Goal: Transaction & Acquisition: Purchase product/service

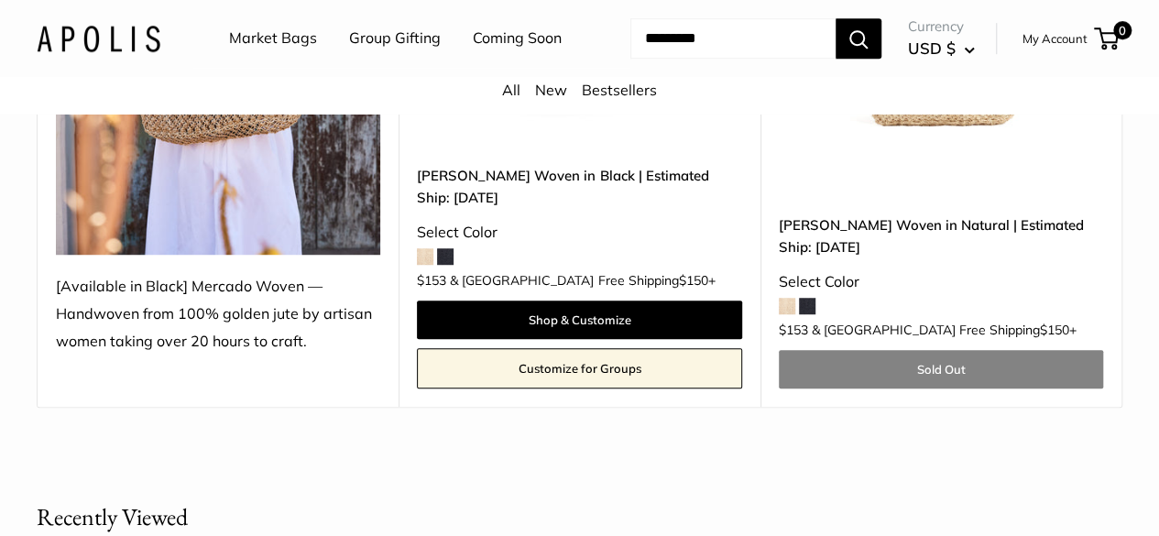
scroll to position [550, 0]
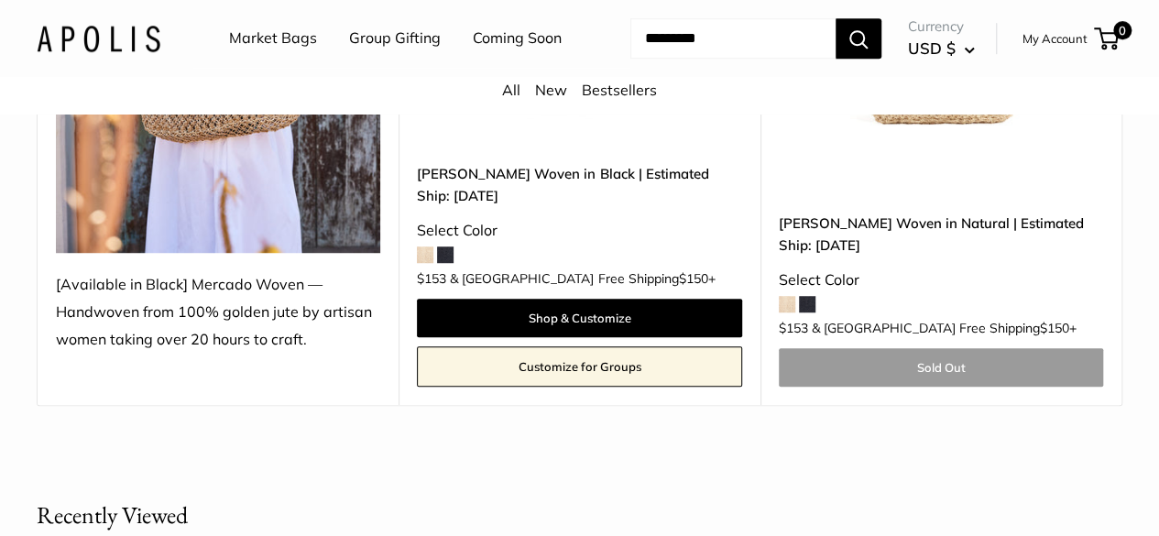
click at [909, 387] on link "Sold Out" at bounding box center [941, 367] width 324 height 38
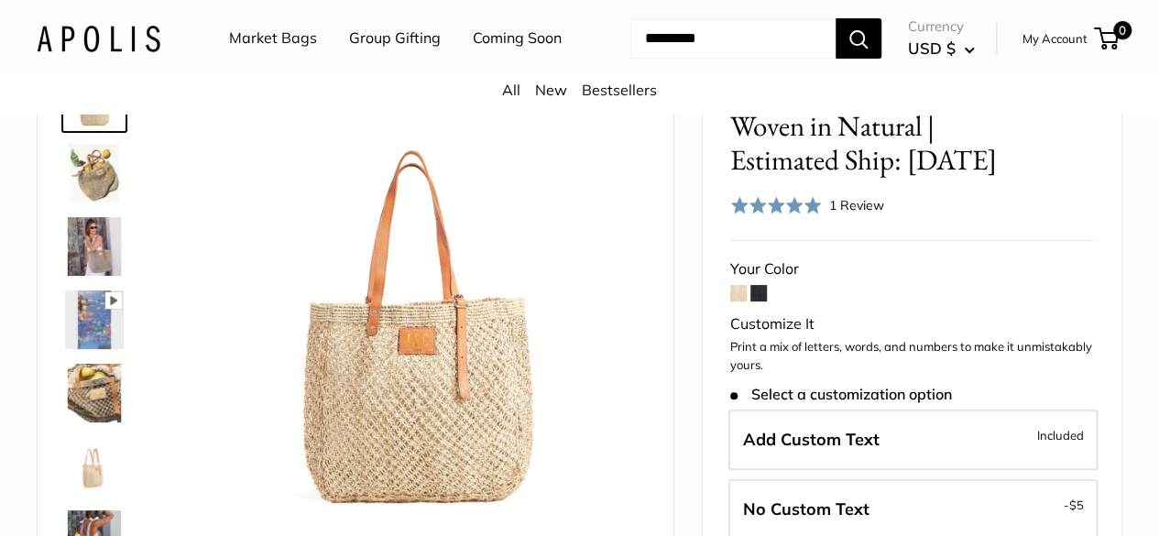
scroll to position [275, 0]
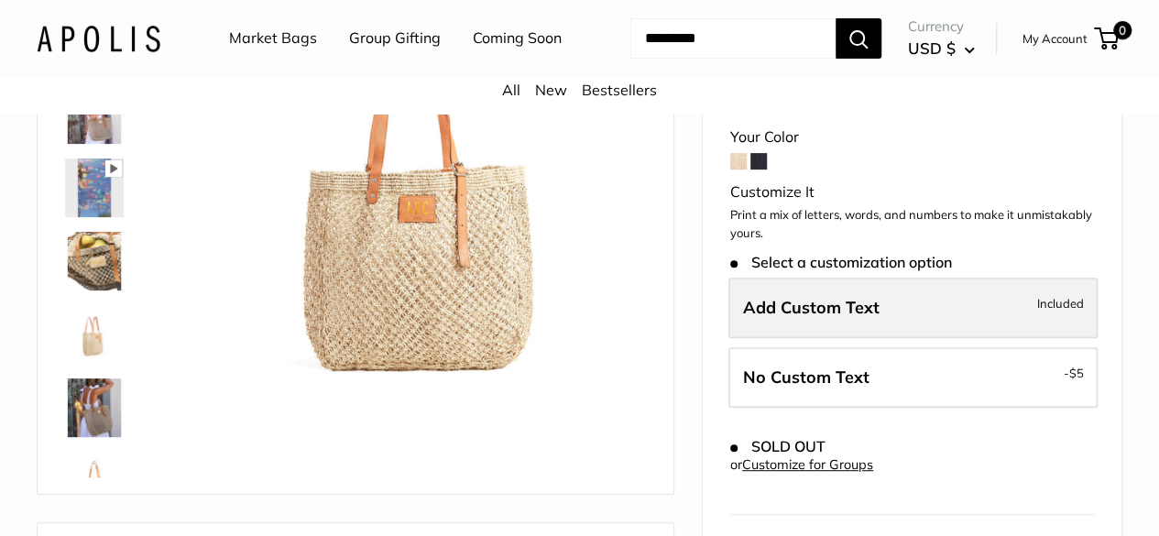
click at [905, 323] on label "Add Custom Text Included" at bounding box center [912, 308] width 369 height 60
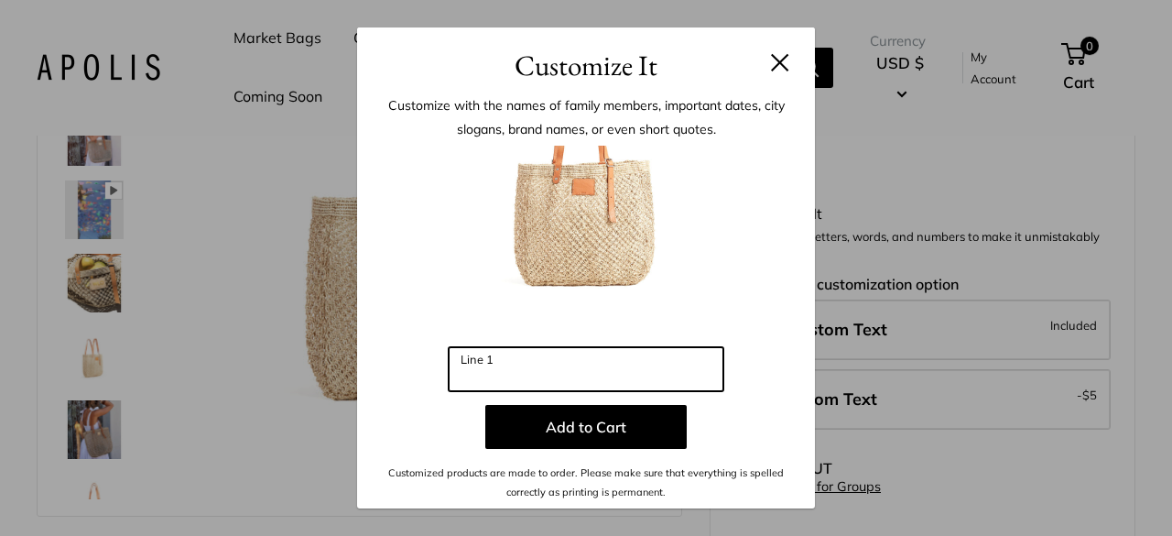
click at [564, 365] on input "Line 1" at bounding box center [586, 369] width 275 height 44
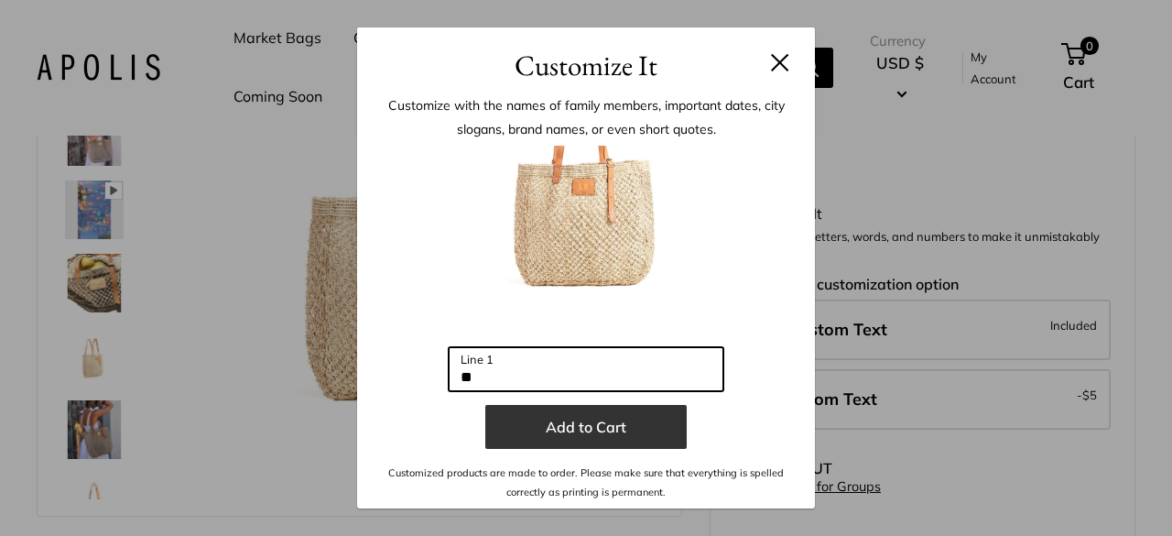
type input "**"
click at [583, 432] on button "Add to Cart" at bounding box center [586, 427] width 202 height 44
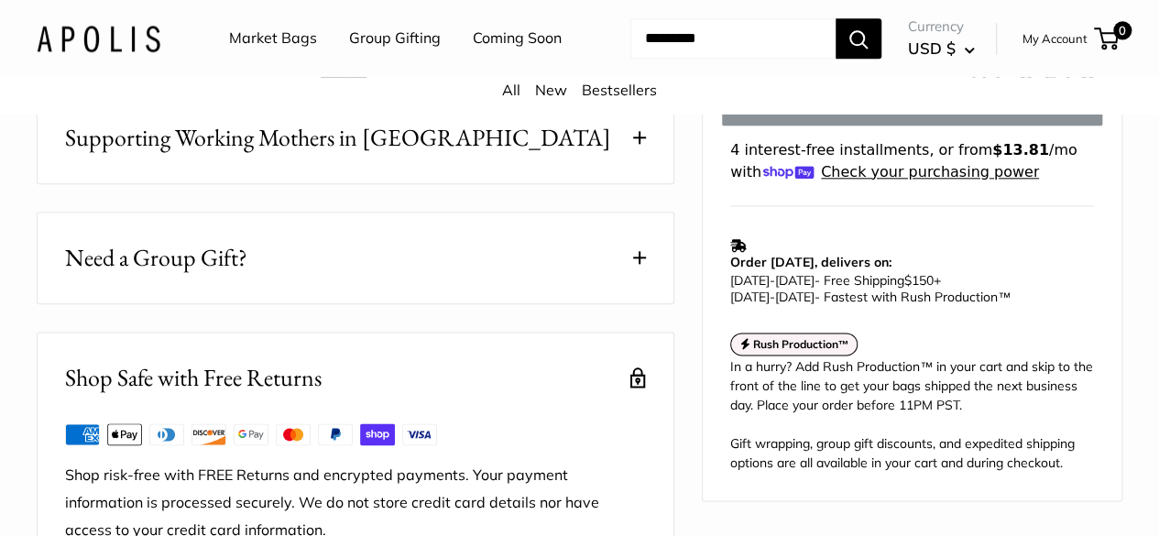
scroll to position [1008, 0]
